Goal: Information Seeking & Learning: Learn about a topic

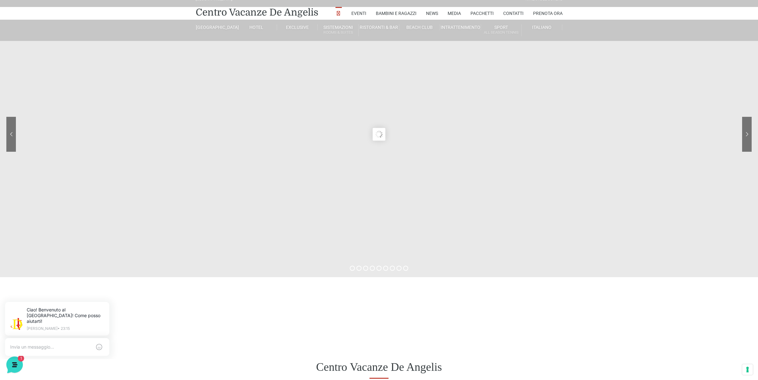
scroll to position [8, 0]
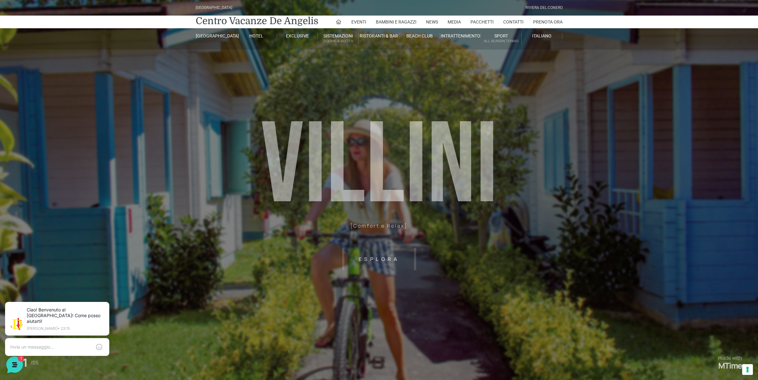
click at [545, 232] on header "Villaggio Hotel Resort Riviera Del Conero Centro Vacanze De Angelis Eventi Miss…" at bounding box center [379, 143] width 758 height 286
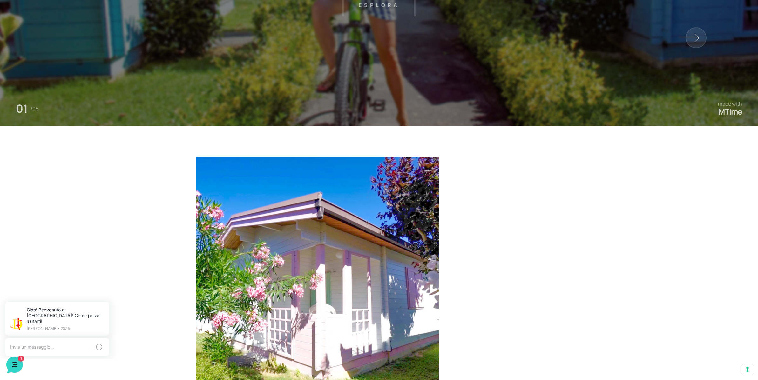
scroll to position [381, 0]
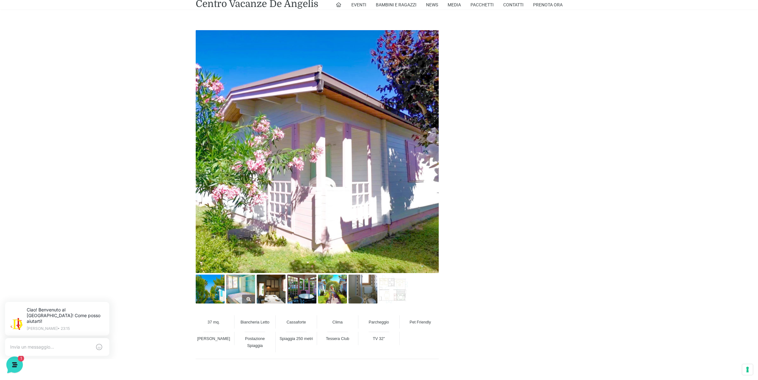
click at [250, 298] on link at bounding box center [240, 289] width 29 height 29
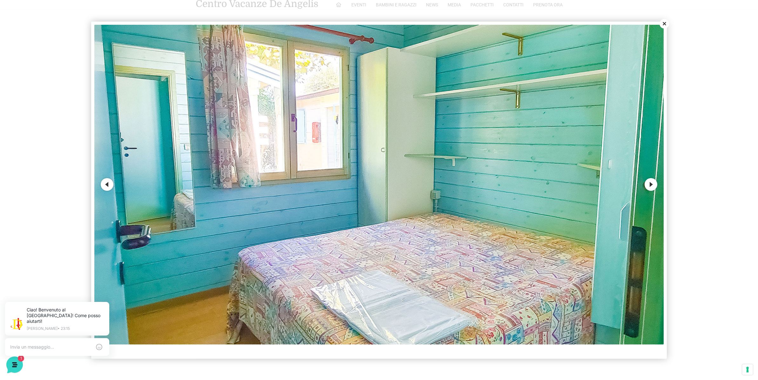
click at [650, 184] on button "Next" at bounding box center [650, 184] width 13 height 13
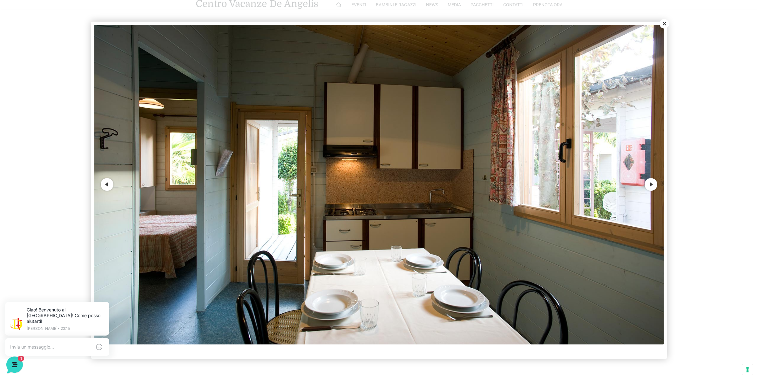
click at [650, 184] on button "Next" at bounding box center [650, 184] width 13 height 13
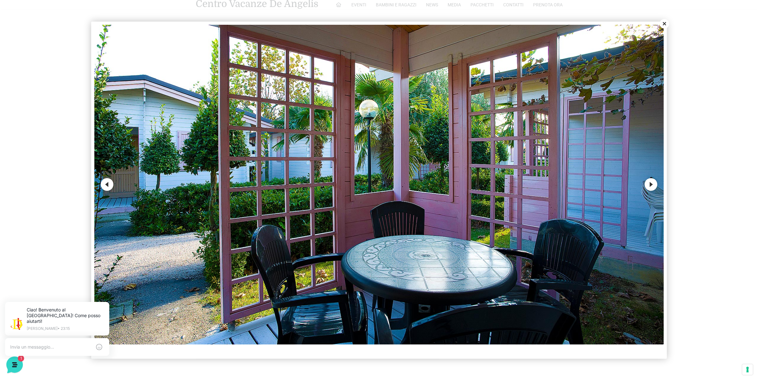
click at [650, 184] on button "Next" at bounding box center [650, 184] width 13 height 13
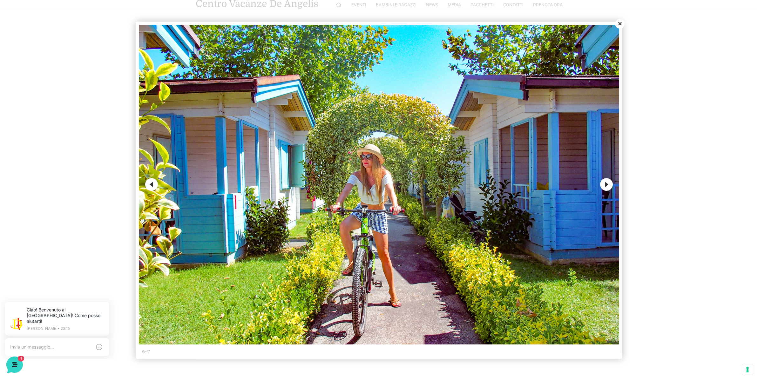
click at [606, 186] on button "Next" at bounding box center [606, 184] width 13 height 13
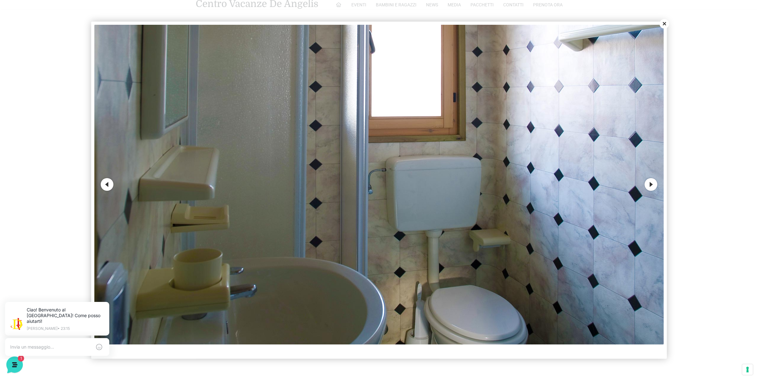
click at [650, 183] on button "Next" at bounding box center [650, 184] width 13 height 13
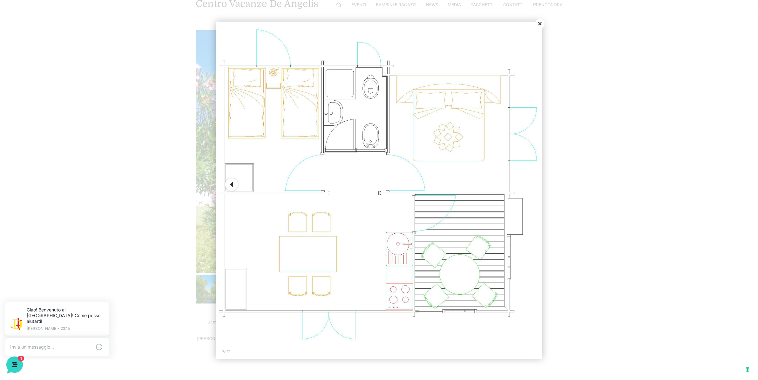
click at [542, 25] on button "Close" at bounding box center [540, 24] width 10 height 10
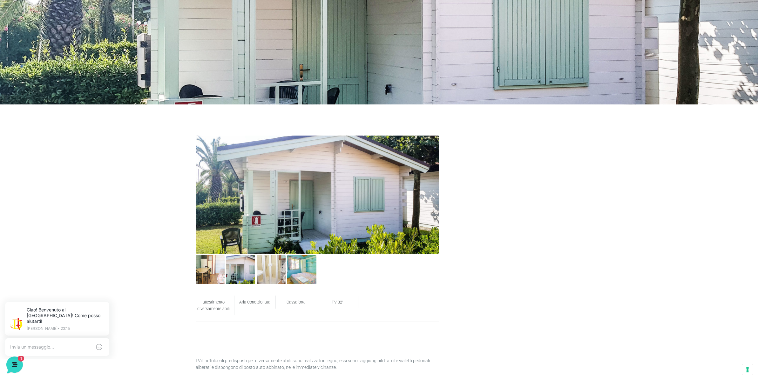
scroll to position [159, 0]
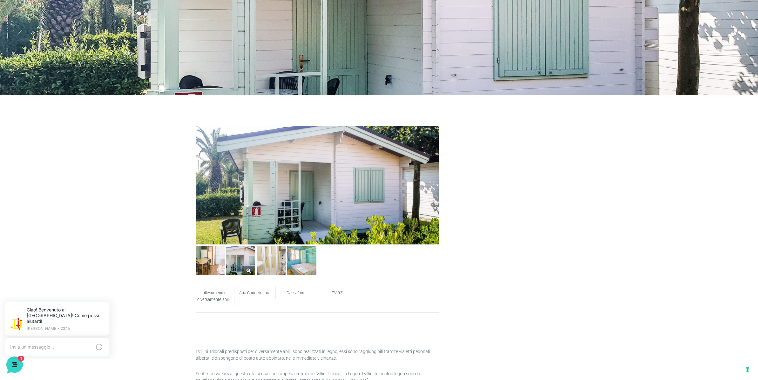
click at [244, 261] on img at bounding box center [240, 260] width 29 height 29
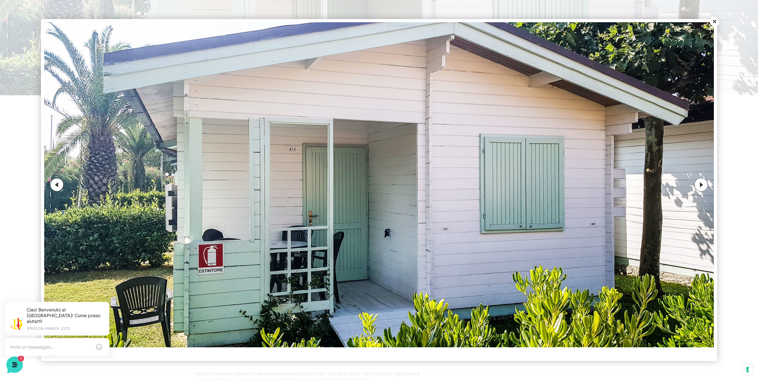
click at [701, 185] on button "Next" at bounding box center [701, 185] width 13 height 13
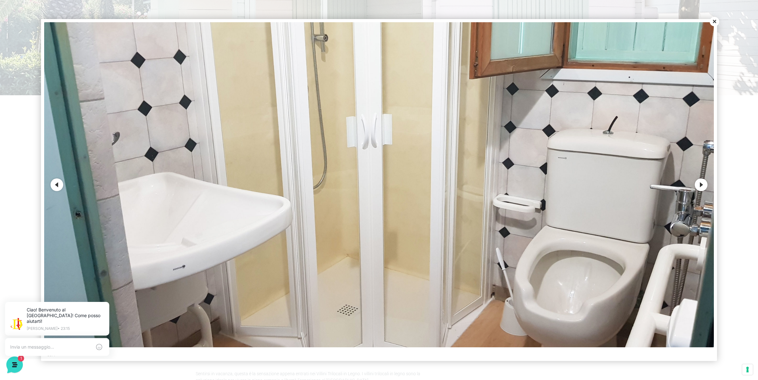
click at [701, 185] on button "Next" at bounding box center [701, 185] width 13 height 13
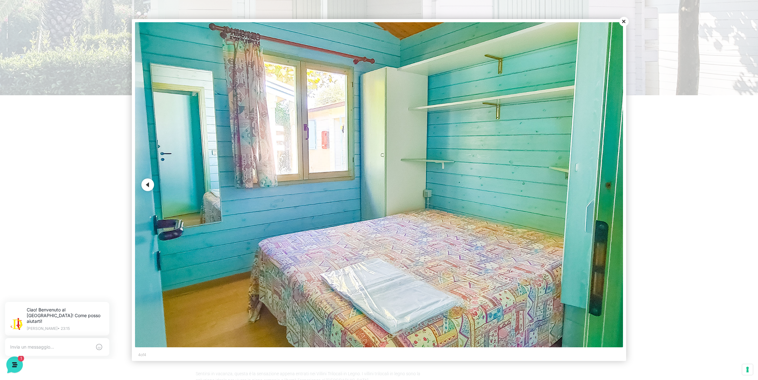
click at [701, 185] on div at bounding box center [379, 190] width 758 height 380
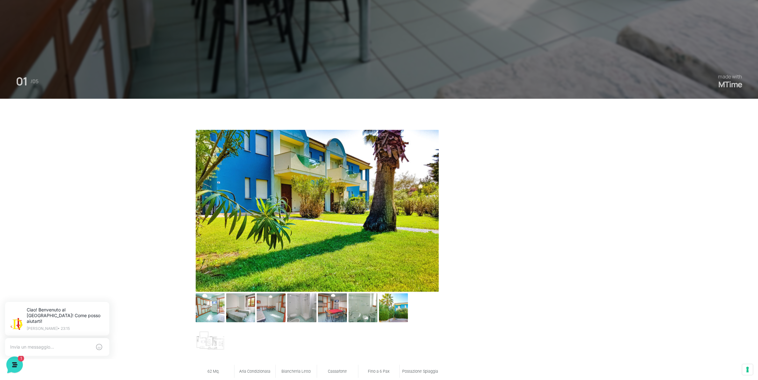
scroll to position [381, 0]
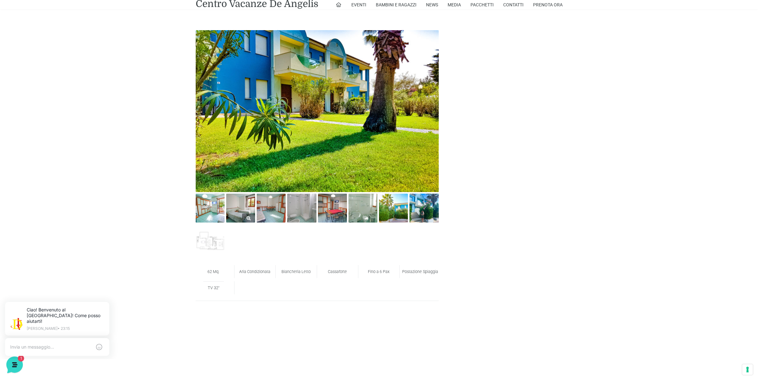
click at [248, 211] on img at bounding box center [240, 208] width 29 height 29
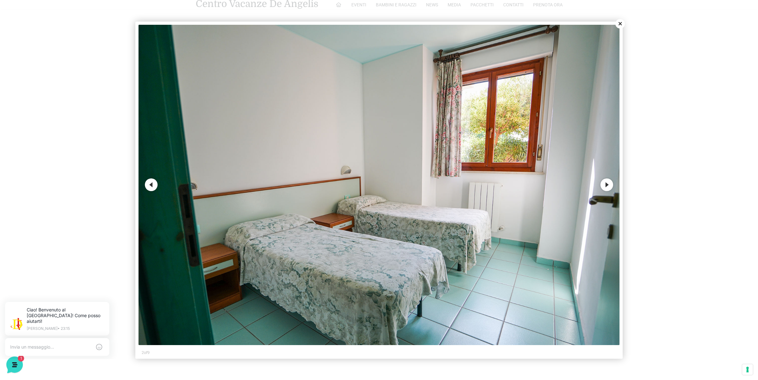
click at [609, 181] on button "Next" at bounding box center [606, 185] width 13 height 13
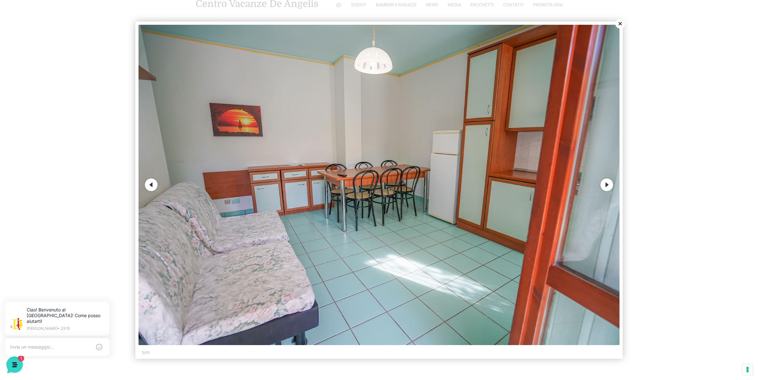
click at [608, 183] on button "Next" at bounding box center [606, 185] width 13 height 13
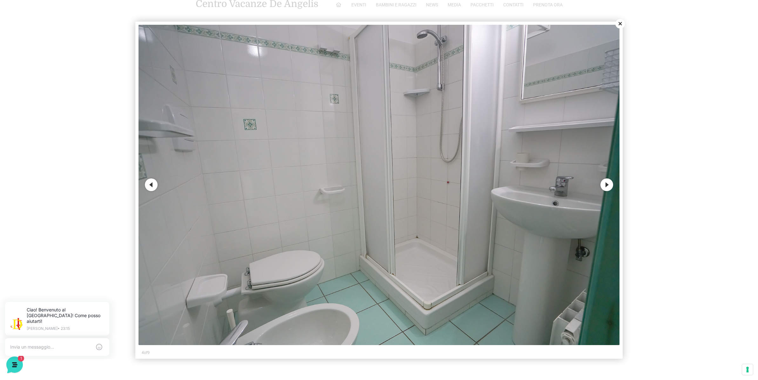
click at [608, 183] on button "Next" at bounding box center [606, 185] width 13 height 13
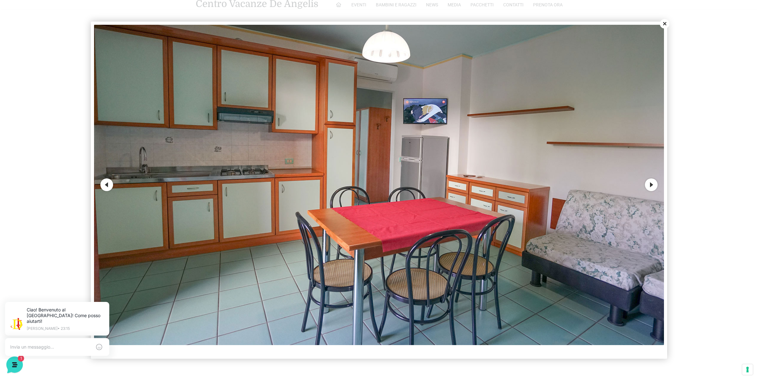
click at [649, 186] on button "Next" at bounding box center [651, 185] width 13 height 13
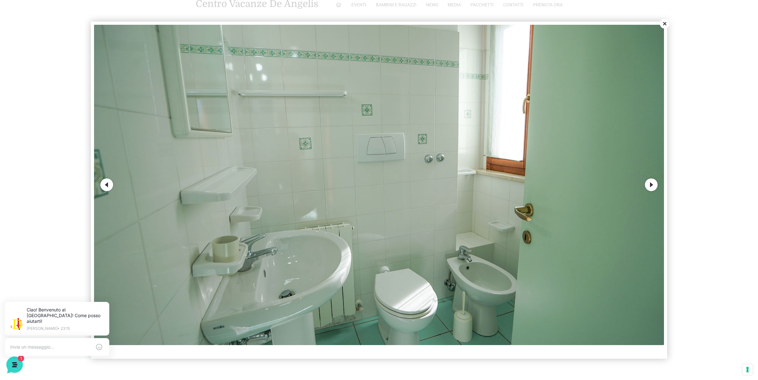
click at [649, 186] on button "Next" at bounding box center [651, 185] width 13 height 13
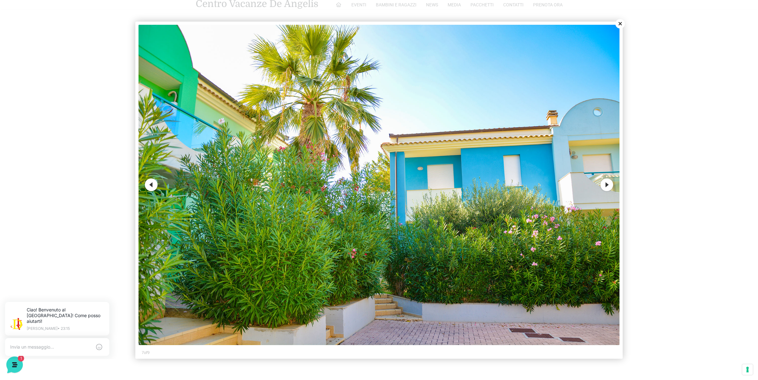
click at [606, 187] on button "Next" at bounding box center [606, 185] width 13 height 13
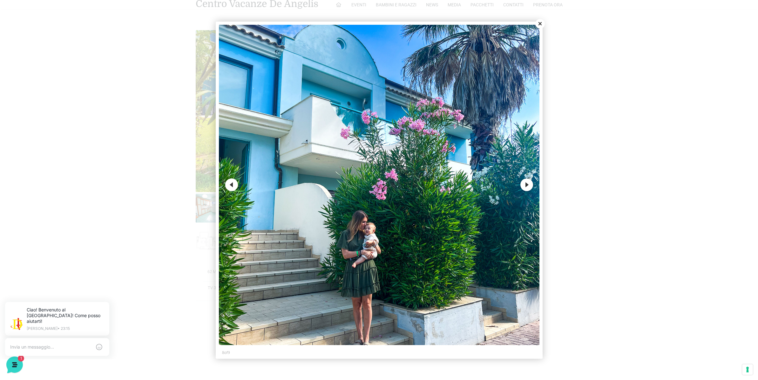
click at [540, 23] on button "Close" at bounding box center [540, 24] width 10 height 10
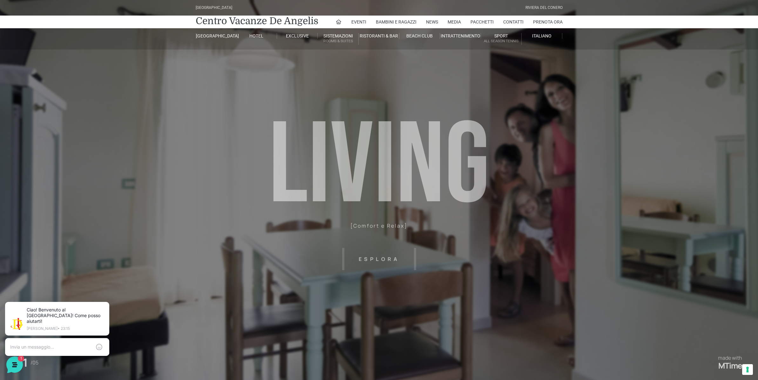
click at [572, 266] on header "[GEOGRAPHIC_DATA] [GEOGRAPHIC_DATA] Centro Vacanze [GEOGRAPHIC_DATA] Eventi Mis…" at bounding box center [379, 143] width 758 height 286
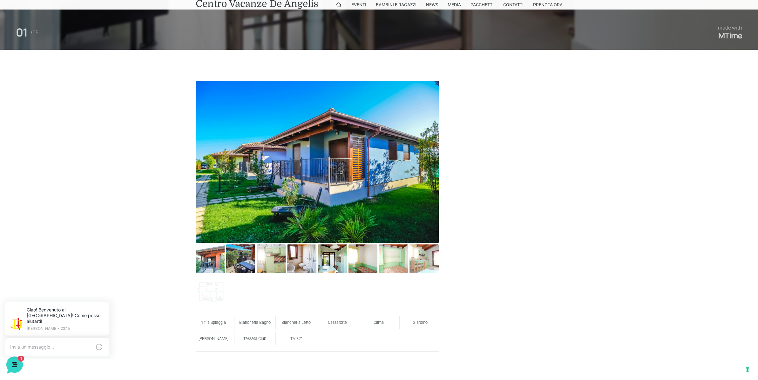
scroll to position [381, 0]
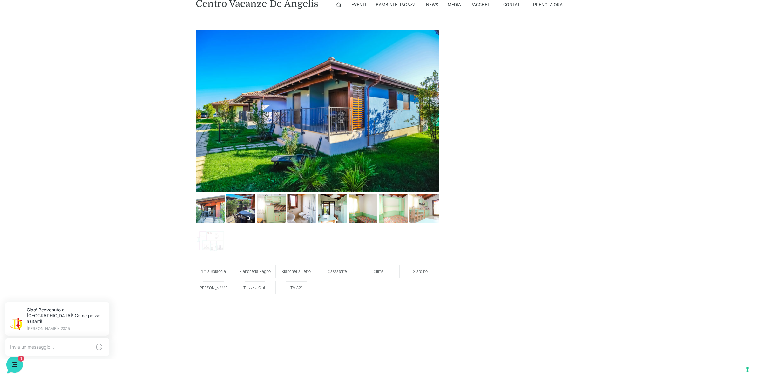
click at [241, 209] on img at bounding box center [240, 208] width 29 height 29
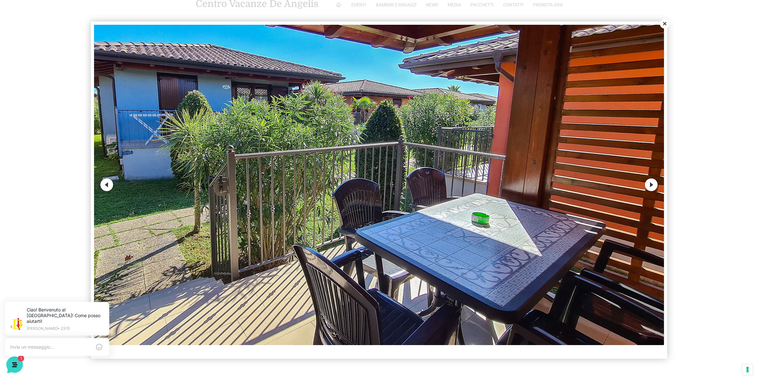
click at [649, 185] on button "Next" at bounding box center [651, 185] width 13 height 13
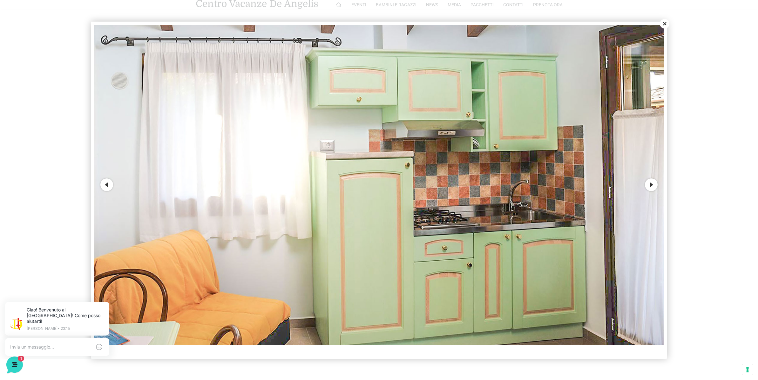
click at [649, 185] on button "Next" at bounding box center [651, 185] width 13 height 13
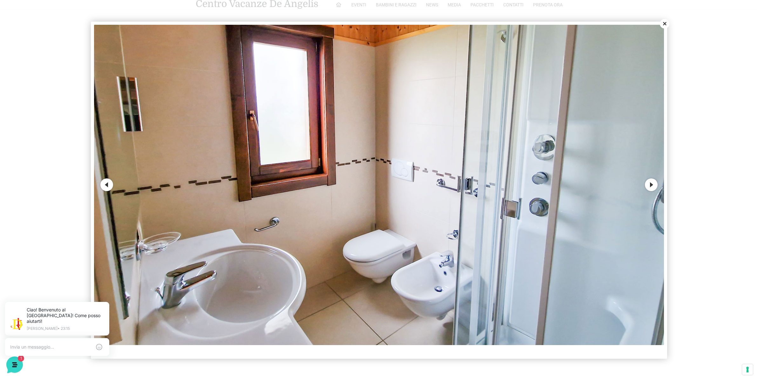
click at [649, 185] on button "Next" at bounding box center [651, 185] width 13 height 13
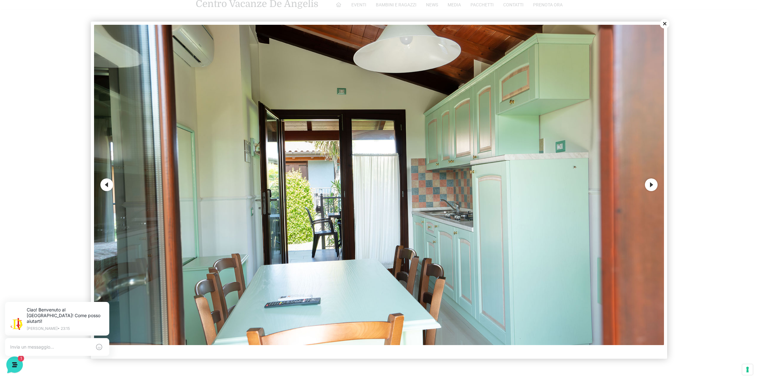
click at [649, 185] on button "Next" at bounding box center [651, 185] width 13 height 13
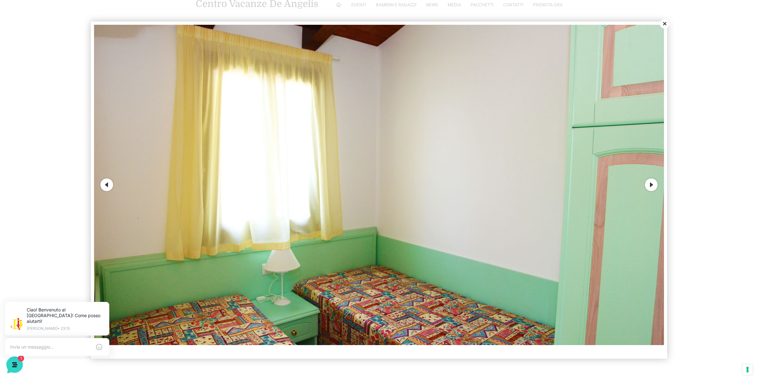
click at [649, 185] on button "Next" at bounding box center [651, 185] width 13 height 13
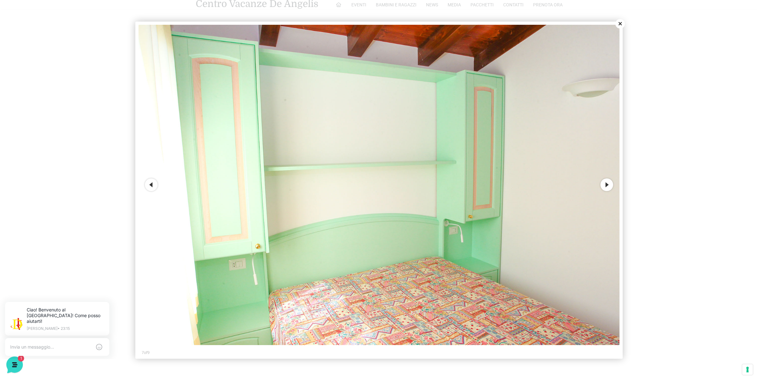
click at [649, 185] on div at bounding box center [379, 190] width 758 height 380
